Goal: Task Accomplishment & Management: Use online tool/utility

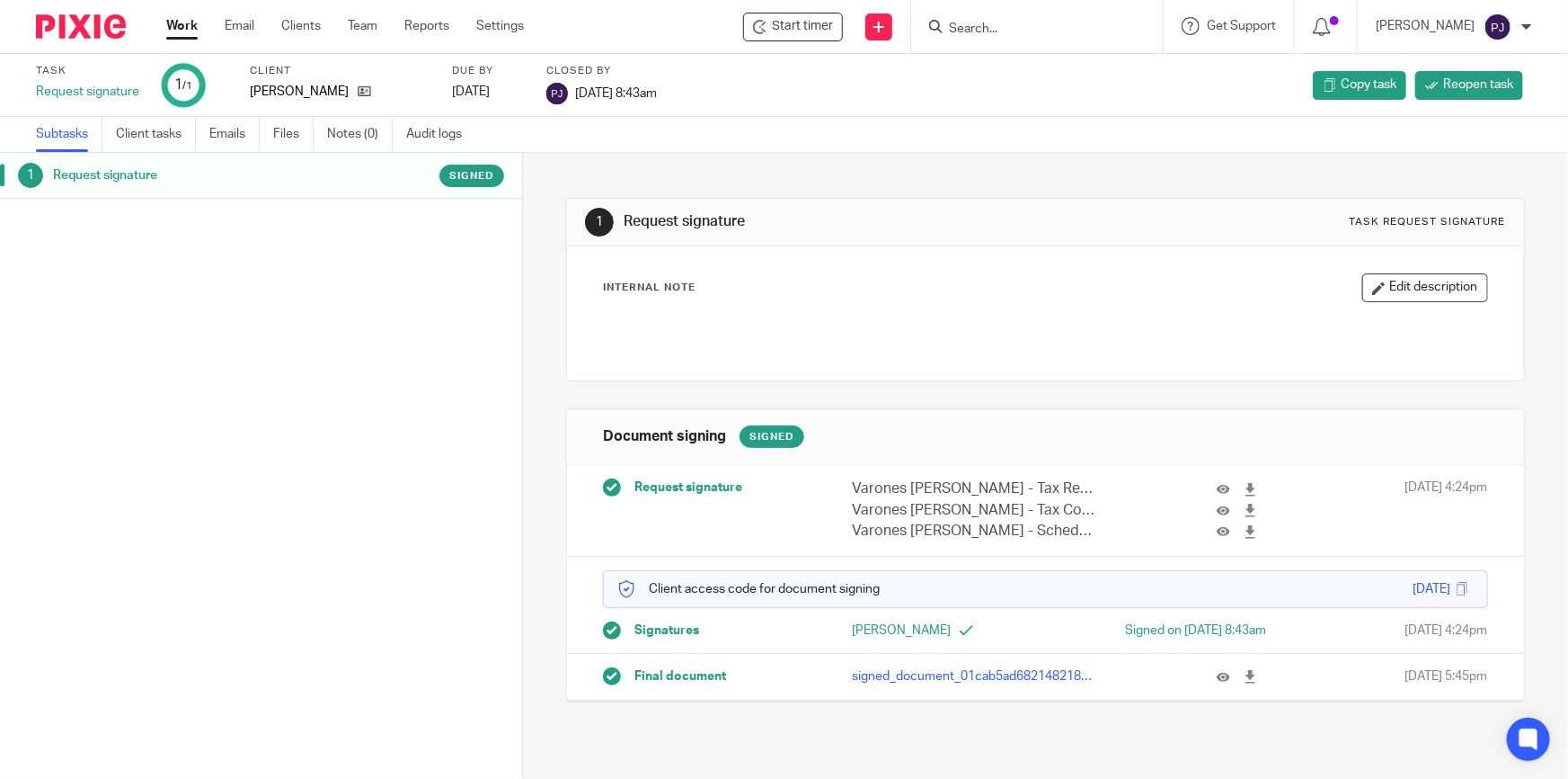
click at [961, 677] on p "signed_document_01cab5ad68214821841321df5a90d004.pdf" at bounding box center [973, 675] width 243 height 18
click at [1244, 675] on icon at bounding box center [1251, 676] width 13 height 13
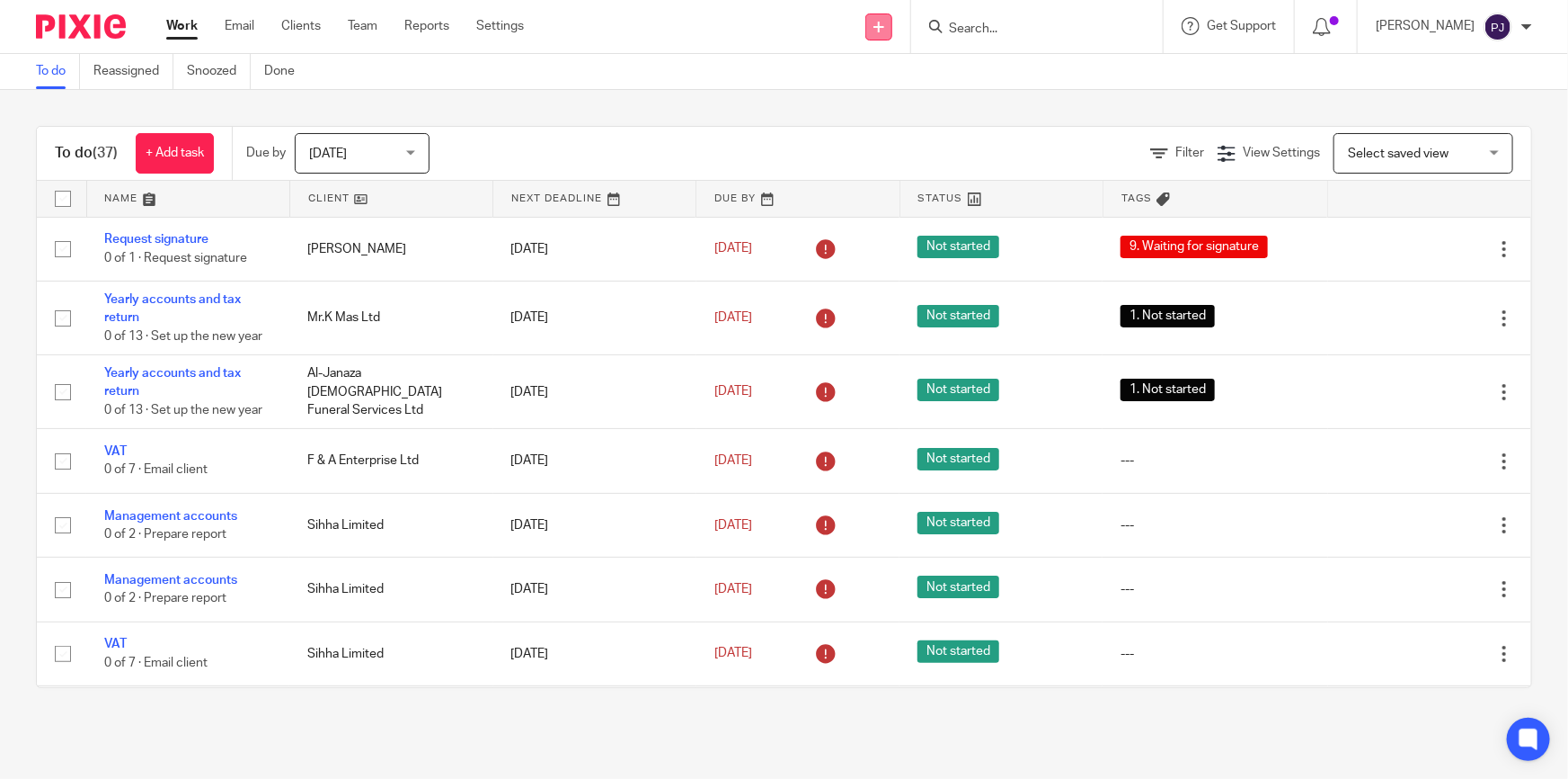
click at [890, 36] on link at bounding box center [879, 26] width 27 height 27
click at [853, 155] on link "Request signature" at bounding box center [890, 163] width 126 height 26
click at [899, 160] on link "Request signature" at bounding box center [890, 163] width 126 height 26
